Goal: Navigation & Orientation: Find specific page/section

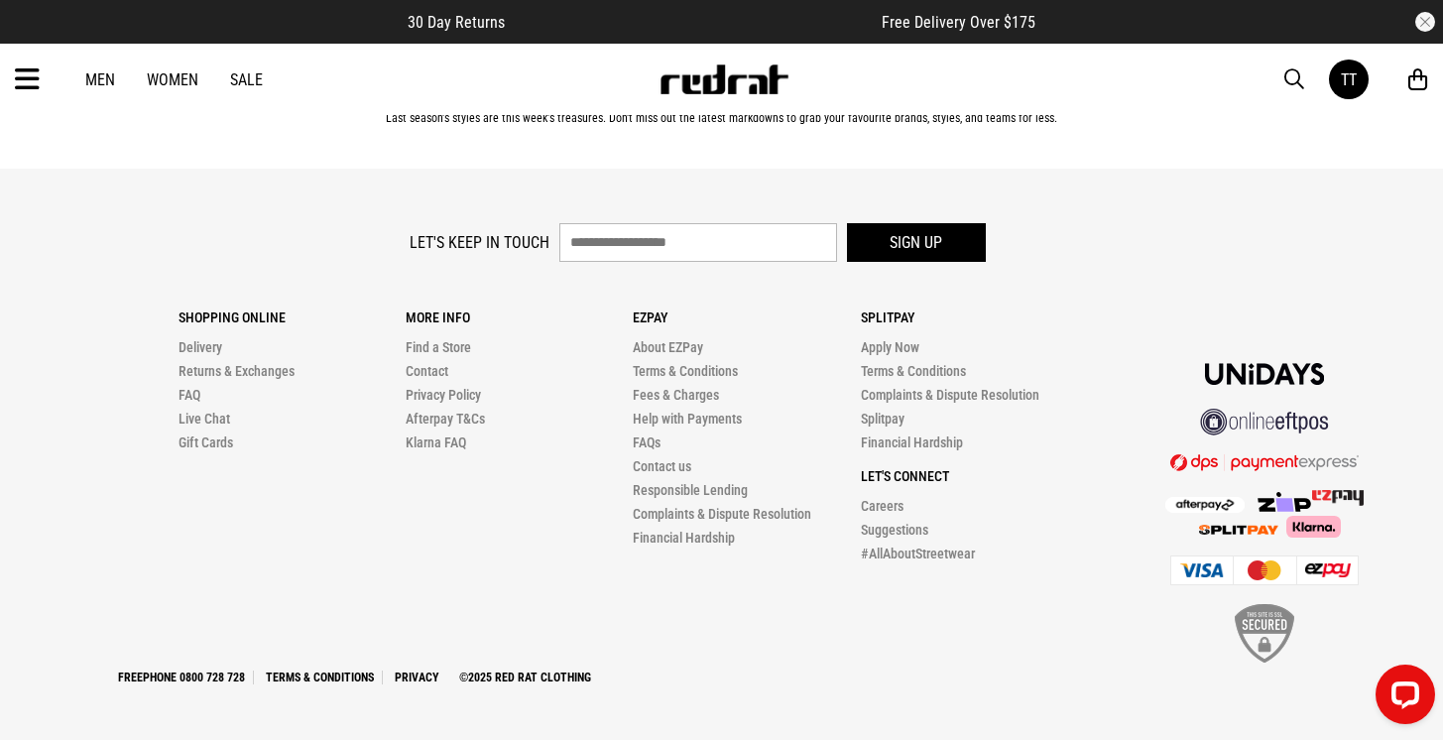
scroll to position [56795, 0]
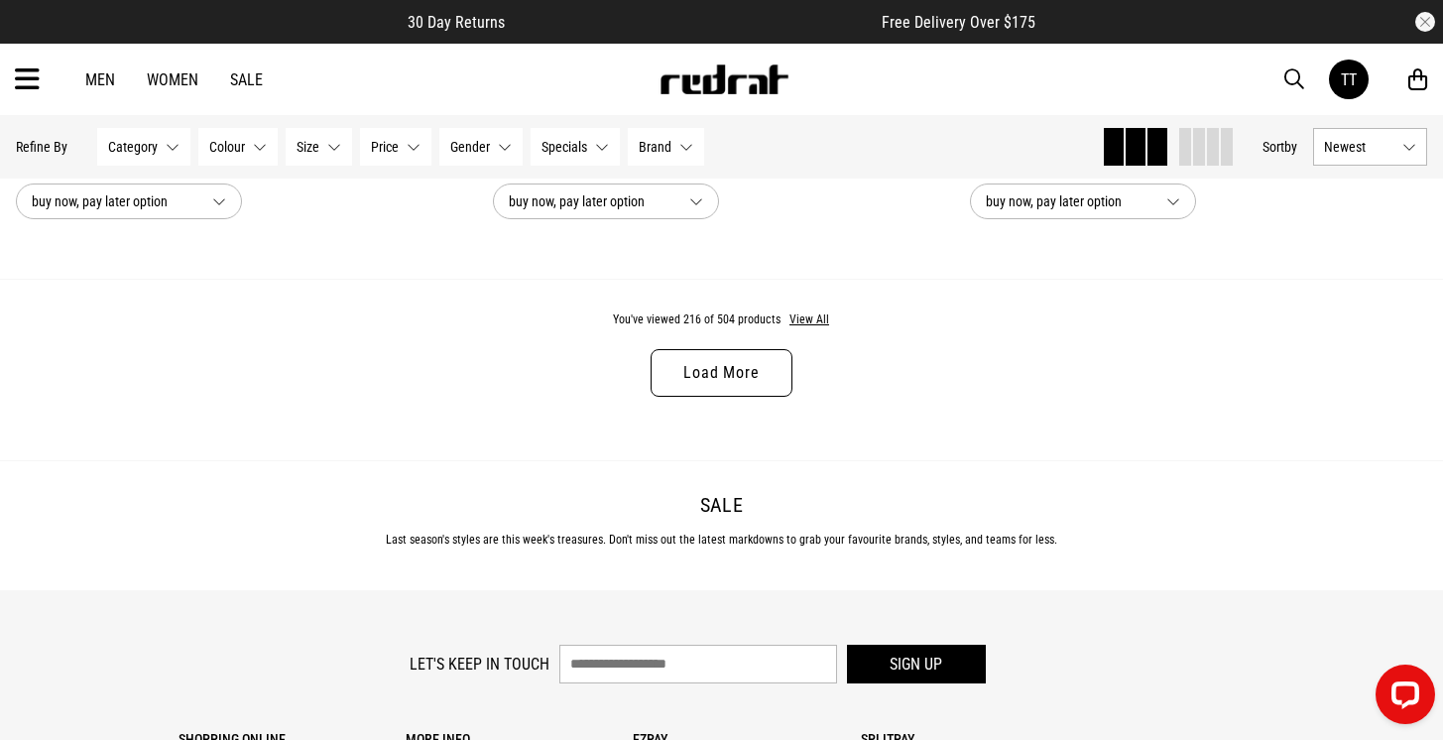
click at [754, 375] on link "Load More" at bounding box center [721, 373] width 141 height 48
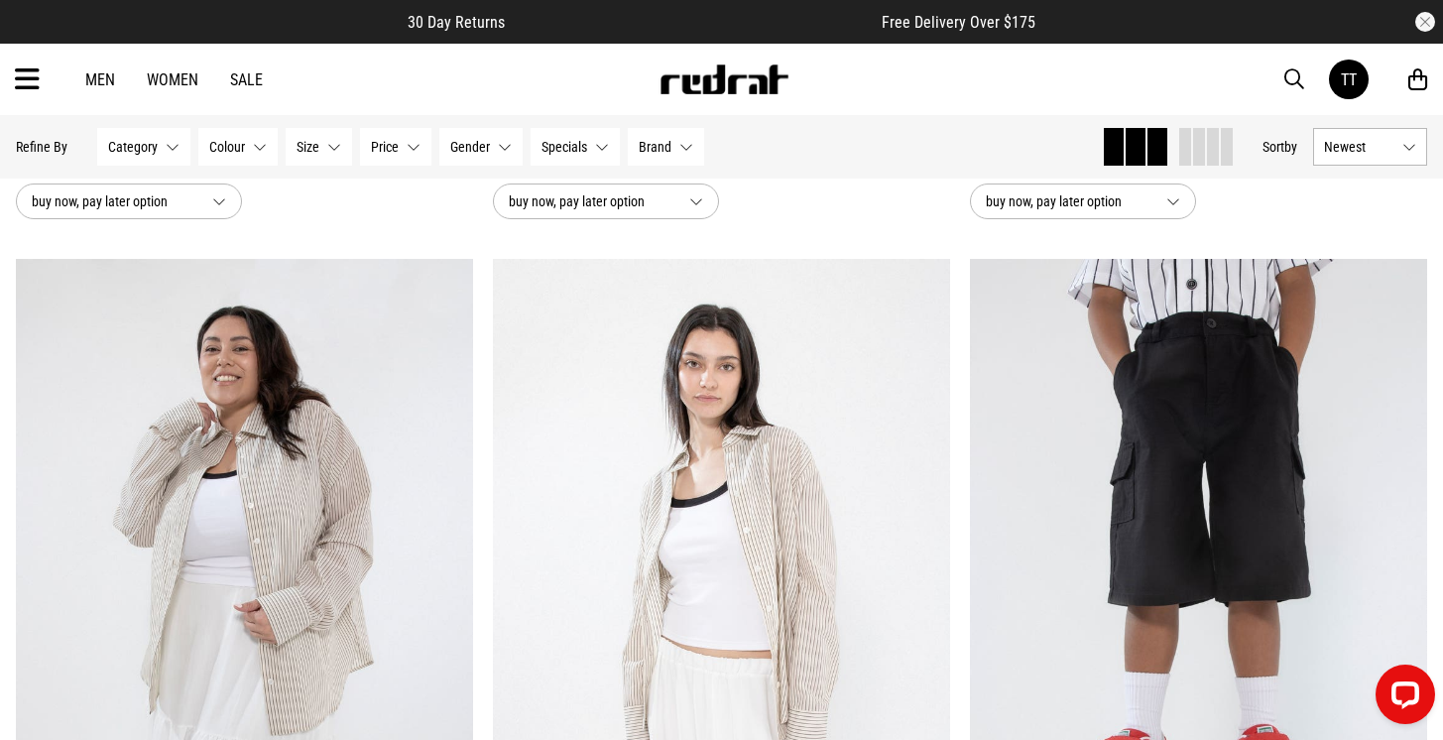
click at [330, 143] on button "Size None selected" at bounding box center [319, 147] width 66 height 38
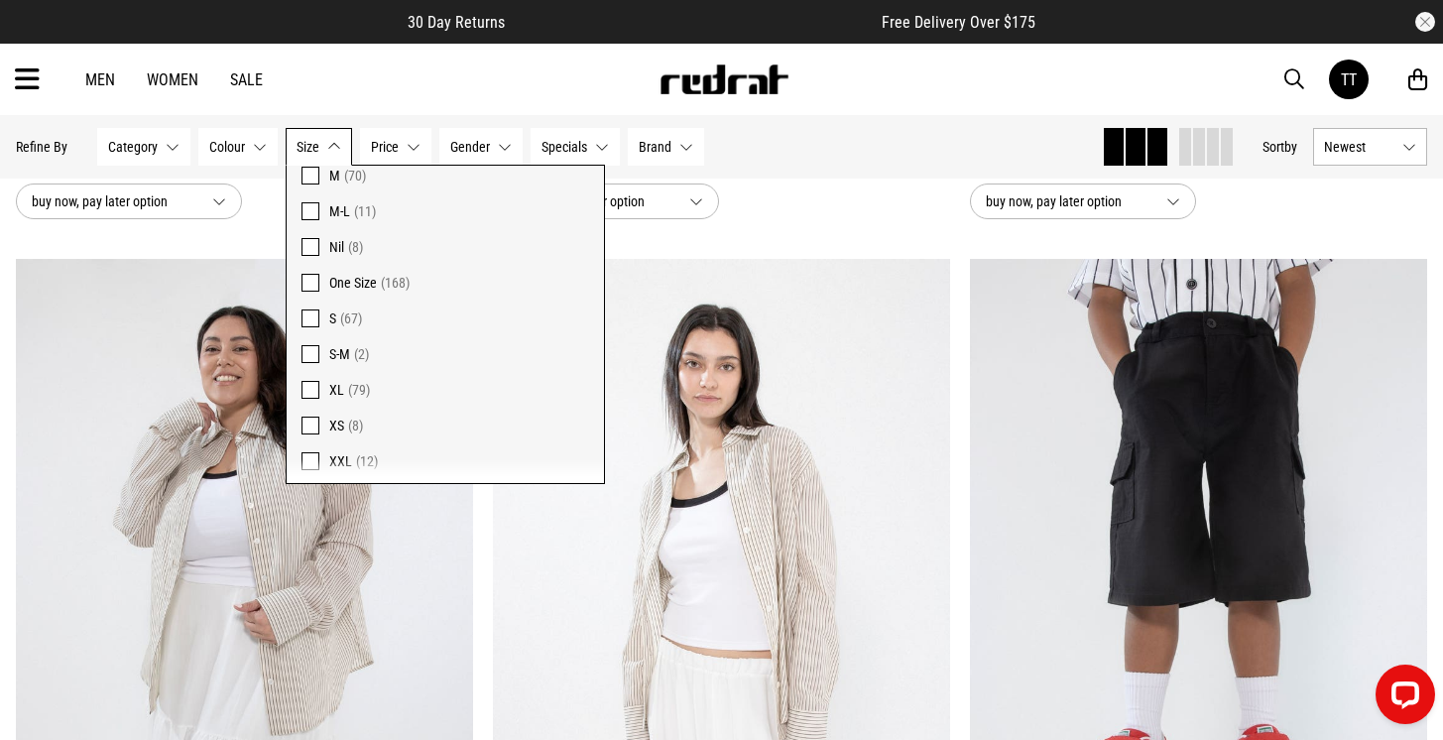
scroll to position [1719, 0]
click at [310, 350] on span at bounding box center [311, 349] width 18 height 18
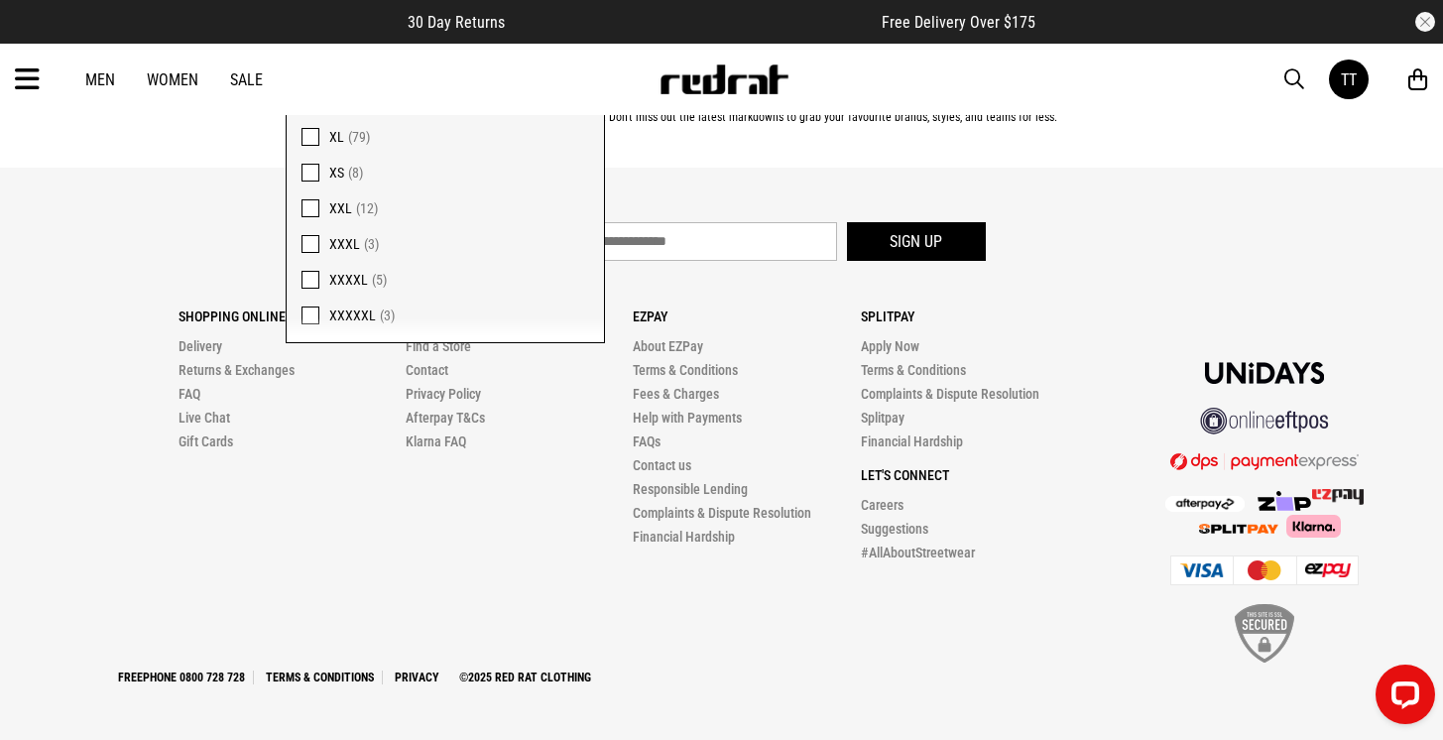
click at [308, 281] on span at bounding box center [311, 280] width 18 height 18
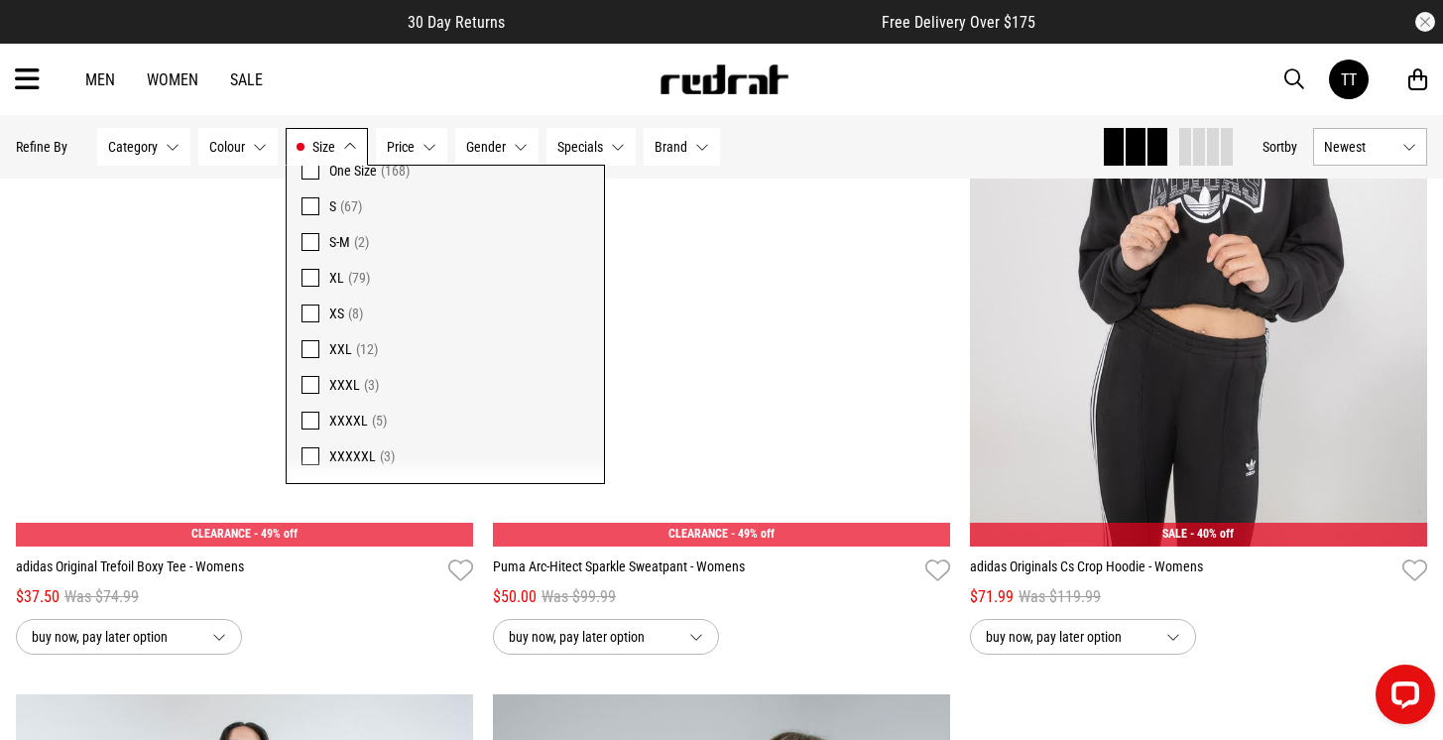
scroll to position [5170, 0]
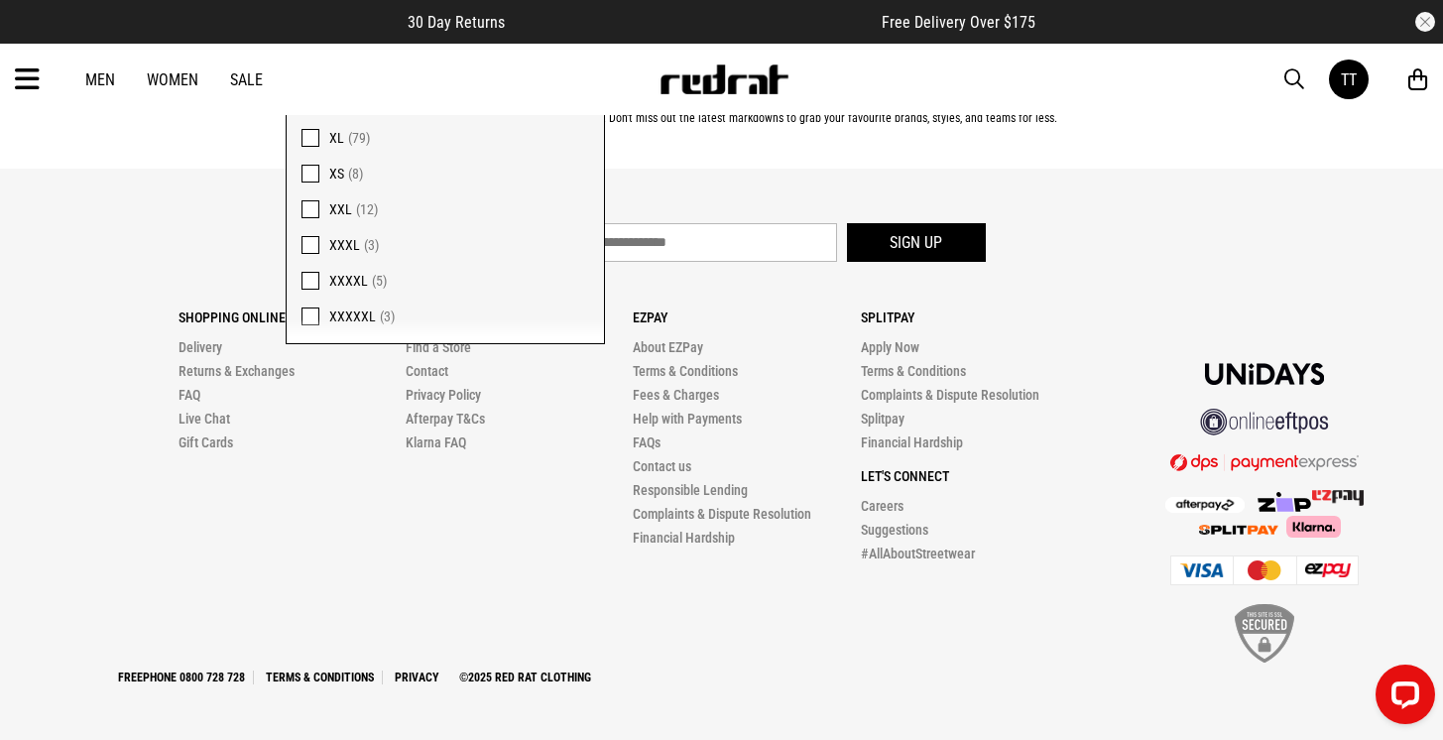
click at [311, 283] on span at bounding box center [311, 281] width 18 height 18
click at [308, 177] on span at bounding box center [311, 177] width 18 height 18
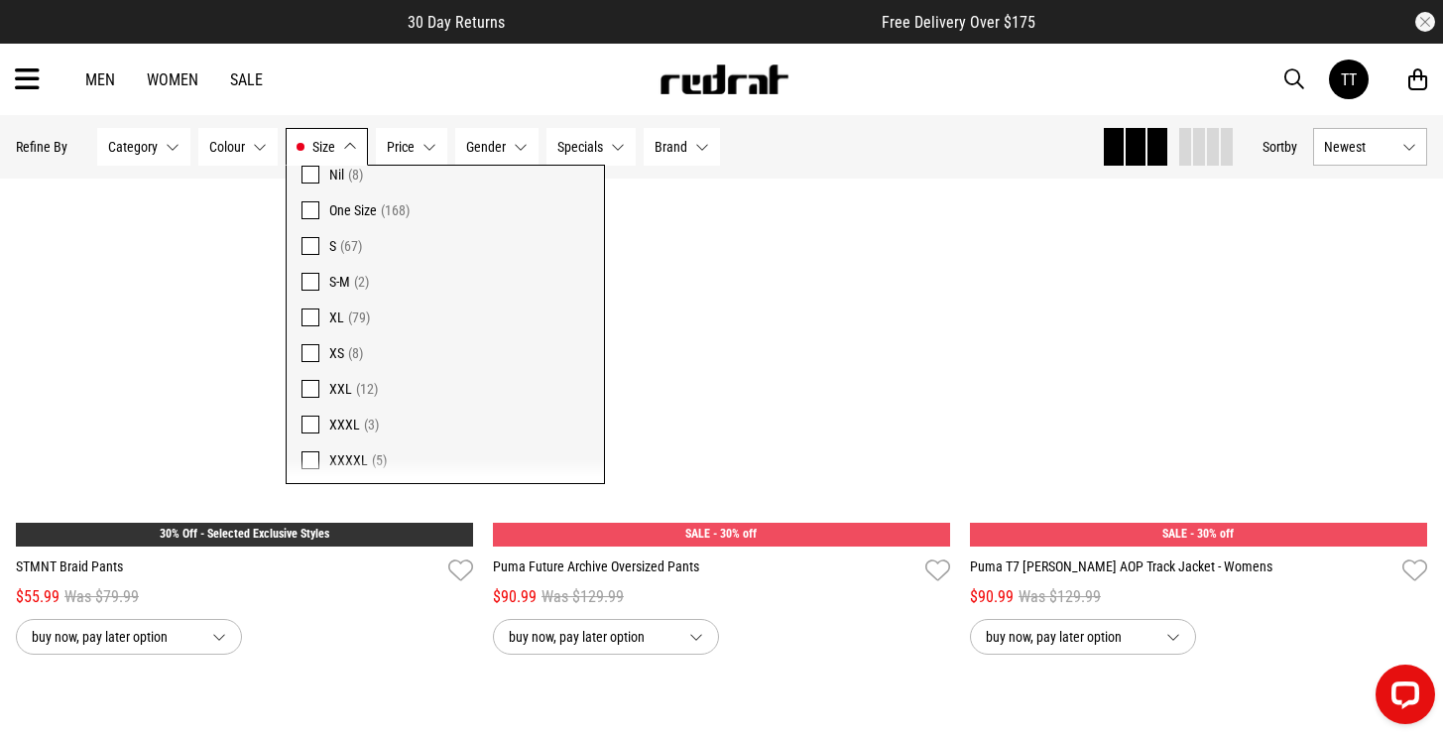
scroll to position [6746, 0]
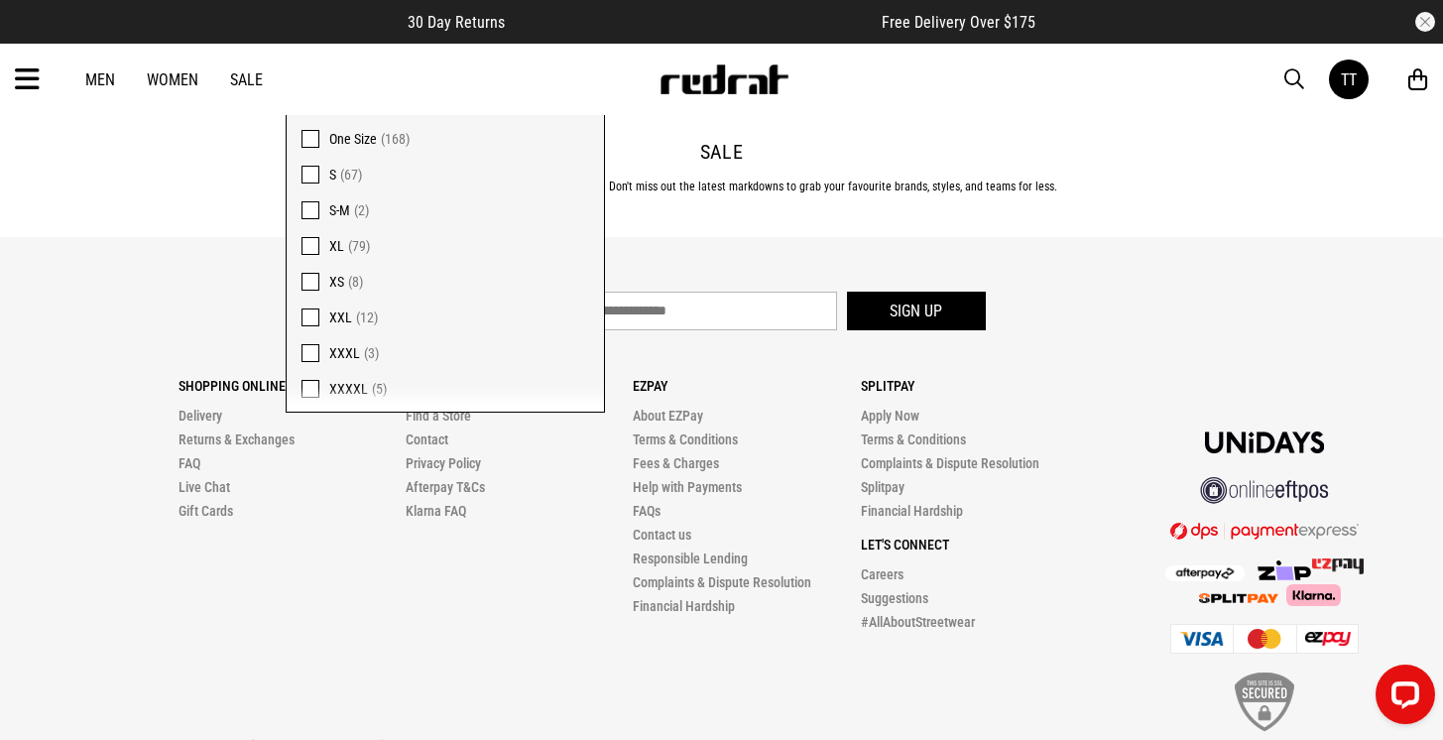
click at [1161, 310] on div "Let's keep in touch Sign up" at bounding box center [721, 316] width 1411 height 49
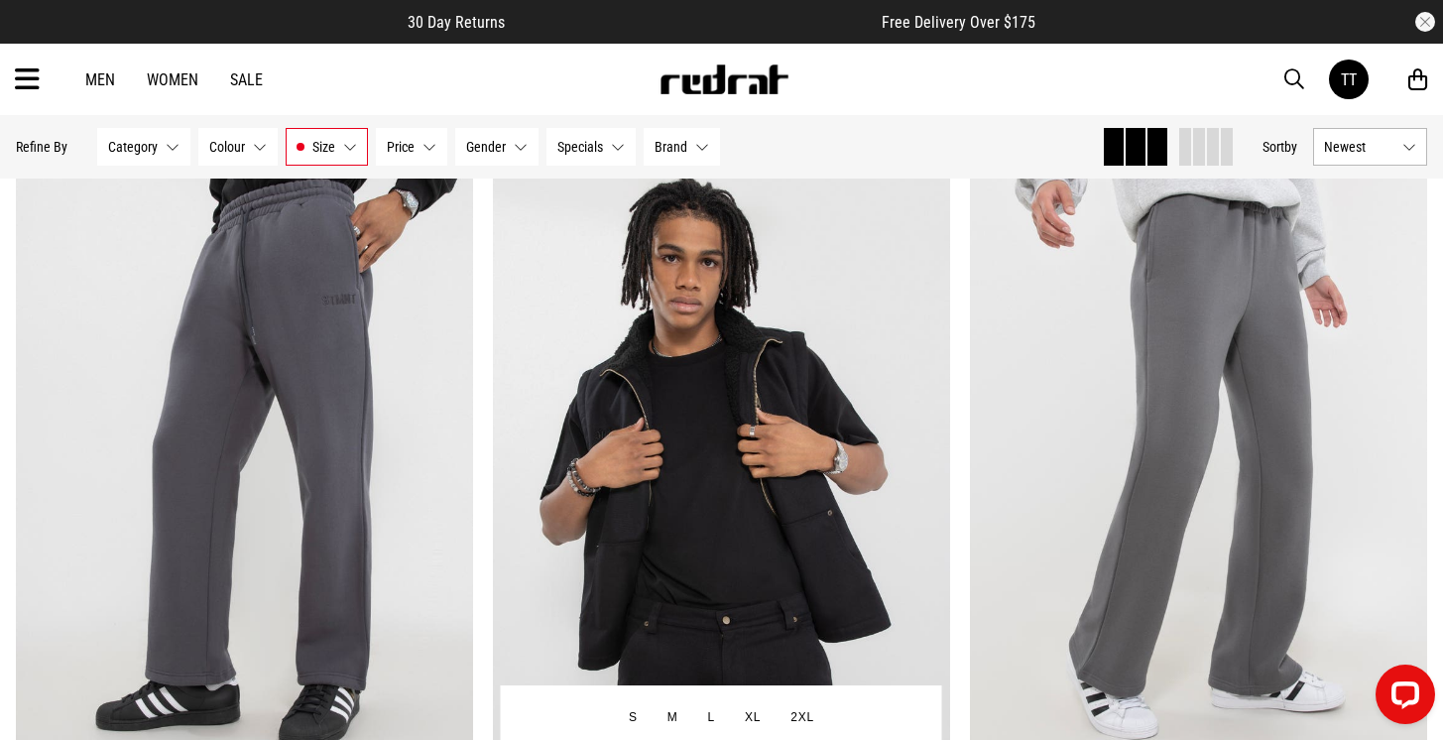
scroll to position [2179, 0]
